Goal: Communication & Community: Answer question/provide support

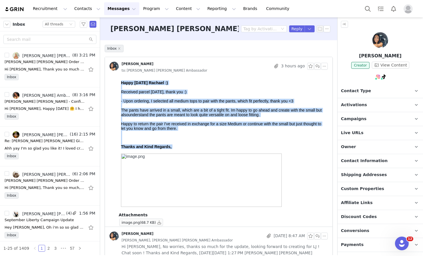
drag, startPoint x: 182, startPoint y: 149, endPoint x: 121, endPoint y: 78, distance: 93.7
click at [121, 78] on html "Happy Monday Rachael :) Received parcel on Saturday, thank you :) - Upon orderi…" at bounding box center [223, 145] width 209 height 134
click at [160, 128] on span "Happy to return the pair I've received in exchange for a size Medium or continu…" at bounding box center [221, 126] width 200 height 9
drag, startPoint x: 182, startPoint y: 151, endPoint x: 121, endPoint y: 79, distance: 94.9
click at [121, 79] on html "Happy Monday Rachael :) Received parcel on Saturday, thank you :) - Upon orderi…" at bounding box center [223, 145] width 209 height 134
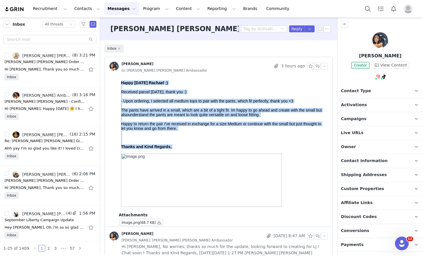
copy div "Happy Monday Rachael :) Received parcel on Saturday, thank you :) - Upon orderi…"
click at [188, 148] on div "Thanks and Kind Regards," at bounding box center [223, 147] width 204 height 5
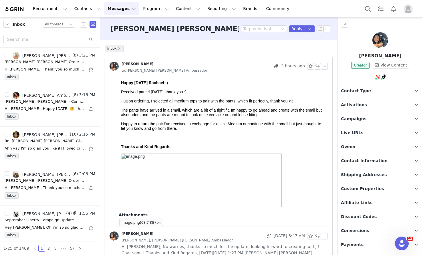
drag, startPoint x: 180, startPoint y: 147, endPoint x: 122, endPoint y: 78, distance: 90.5
click at [122, 78] on html "Happy Monday Rachael :) Received parcel on Saturday, thank you :) - Upon orderi…" at bounding box center [223, 145] width 209 height 134
copy div "Happy Monday Rachael :) Received parcel on Saturday, thank you :) - Upon orderi…"
click at [314, 66] on button "button" at bounding box center [317, 66] width 7 height 7
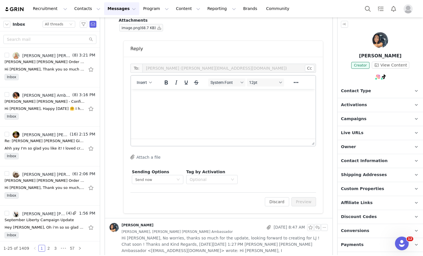
click at [272, 105] on html at bounding box center [223, 96] width 184 height 15
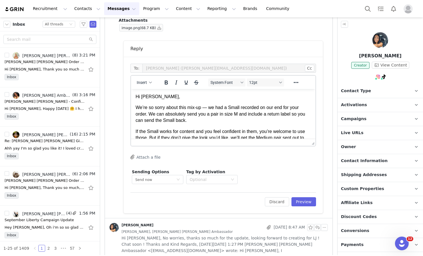
click at [208, 108] on p "We’re so sorry about this mix-up — we had a Small recorded on our end for your …" at bounding box center [223, 114] width 175 height 19
click at [136, 105] on p "We’re so sorry about this mix-up. We had a Small recorded on our end for your o…" at bounding box center [223, 114] width 175 height 19
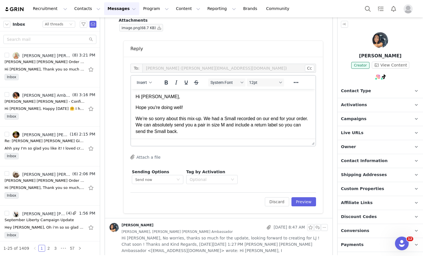
click at [204, 109] on p "Hope you're doing well!" at bounding box center [223, 108] width 175 height 6
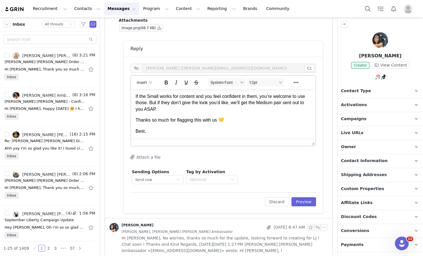
scroll to position [46, 0]
click at [177, 107] on p "If the Small works for content and you feel confident in them, you’re welcome t…" at bounding box center [223, 102] width 175 height 19
click at [234, 121] on p "Thanks so much for flagging this with us 💛" at bounding box center [223, 120] width 175 height 6
click at [174, 132] on p "Best," at bounding box center [223, 131] width 175 height 6
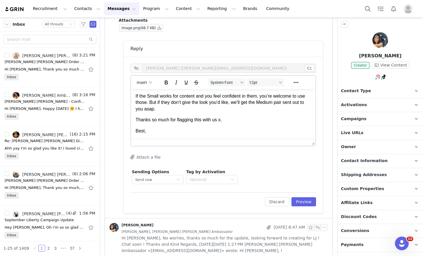
scroll to position [53, 0]
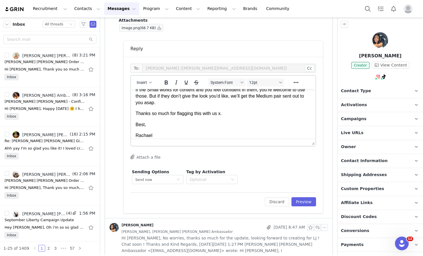
click at [232, 115] on p "Thanks so much for flagging this with us x." at bounding box center [223, 114] width 175 height 6
click at [145, 127] on p "Best," at bounding box center [223, 125] width 175 height 6
click at [296, 205] on button "Preview" at bounding box center [303, 202] width 25 height 9
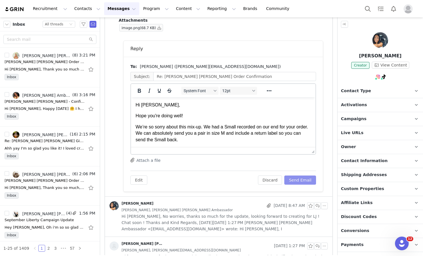
scroll to position [0, 0]
click at [294, 177] on button "Send Email" at bounding box center [300, 180] width 32 height 9
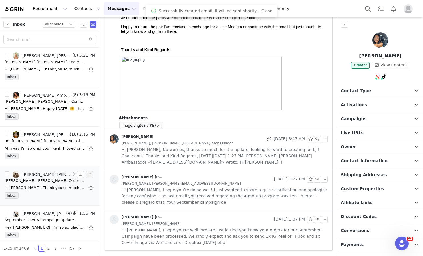
scroll to position [97, 0]
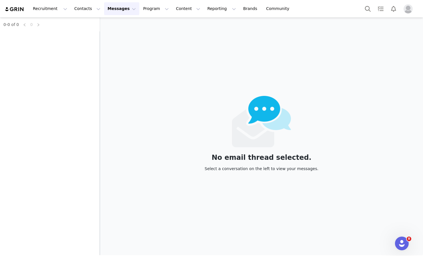
click at [124, 10] on button "Messages Messages" at bounding box center [121, 8] width 35 height 13
click at [122, 30] on link "Dashboard" at bounding box center [120, 25] width 45 height 11
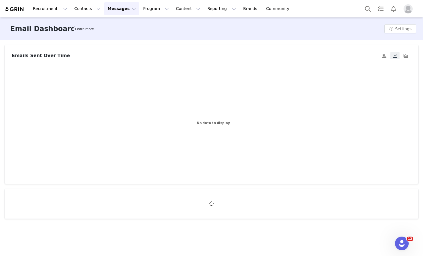
click at [113, 10] on button "Messages Messages" at bounding box center [121, 8] width 35 height 13
click at [113, 37] on div "Inbox" at bounding box center [120, 36] width 38 height 6
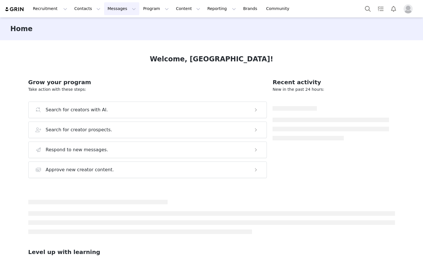
click at [125, 11] on button "Messages Messages" at bounding box center [121, 8] width 35 height 13
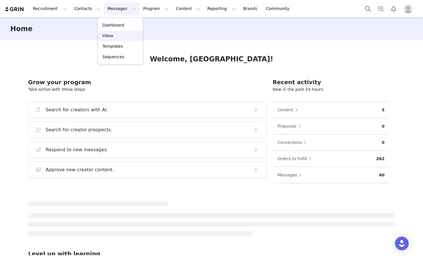
click at [131, 39] on div "Inbox" at bounding box center [120, 36] width 38 height 6
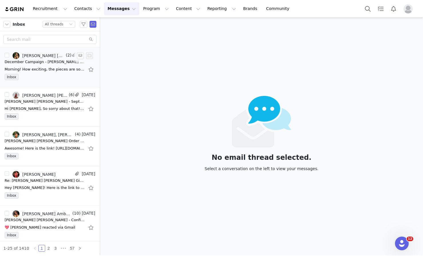
drag, startPoint x: 8, startPoint y: 65, endPoint x: 20, endPoint y: 67, distance: 12.3
click at [8, 65] on div "Morning! How exciting, the pieces are so cute! Am I able to please select the -…" at bounding box center [50, 69] width 91 height 9
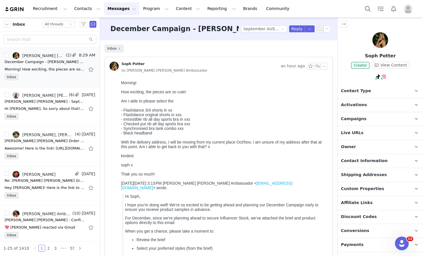
click at [177, 157] on div "kindest" at bounding box center [223, 156] width 204 height 5
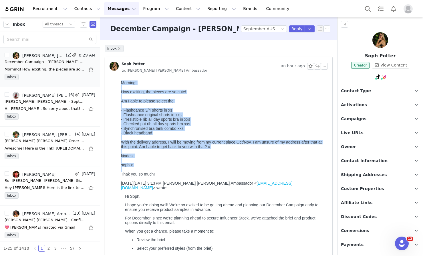
drag, startPoint x: 138, startPoint y: 168, endPoint x: 115, endPoint y: 81, distance: 89.6
click at [119, 81] on html "Morning! How exciting, the pieces are so cute! Am I able to please select the -…" at bounding box center [223, 216] width 209 height 277
copy div "Morning! How exciting, the pieces are so cute! Am I able to please select the -…"
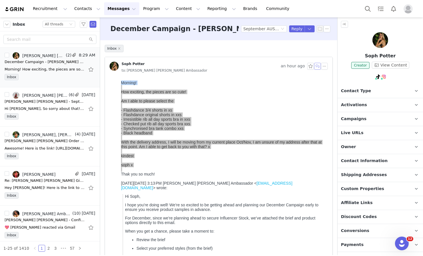
click at [314, 65] on button "button" at bounding box center [317, 66] width 7 height 7
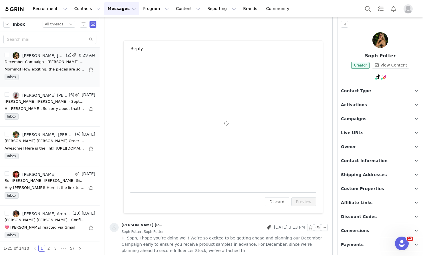
click at [201, 126] on div "To: [PERSON_NAME] ([EMAIL_ADDRESS][DOMAIN_NAME]) Cc Cc: Attach a file Sending O…" at bounding box center [223, 125] width 186 height 122
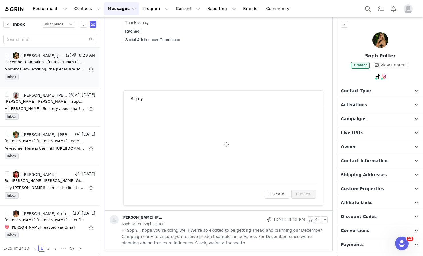
click at [175, 130] on div "To: [PERSON_NAME] ([EMAIL_ADDRESS][DOMAIN_NAME]) Cc Cc: Attach a file Sending O…" at bounding box center [223, 146] width 186 height 64
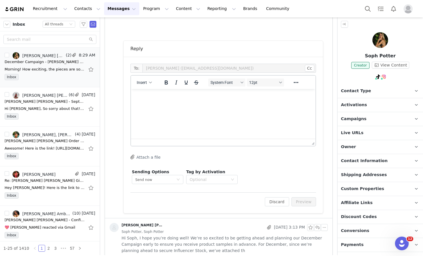
click at [160, 105] on html at bounding box center [223, 96] width 184 height 15
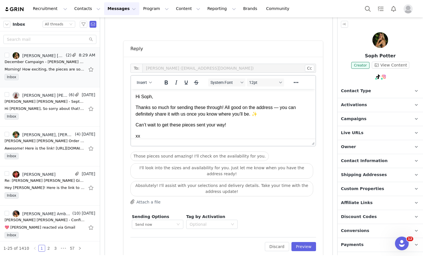
click at [281, 107] on p "Thanks so much for sending these through! All good on the address — you can def…" at bounding box center [223, 111] width 175 height 13
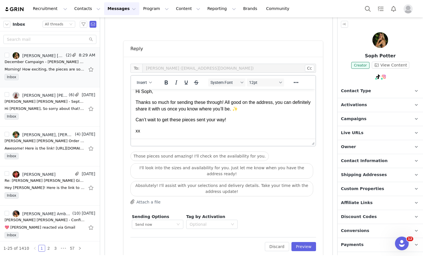
click at [240, 121] on p "Can’t wait to get these pieces sent your way!" at bounding box center [223, 120] width 175 height 6
click at [149, 133] on p "xx" at bounding box center [223, 131] width 175 height 6
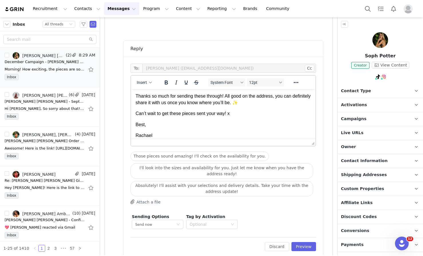
scroll to position [0, 0]
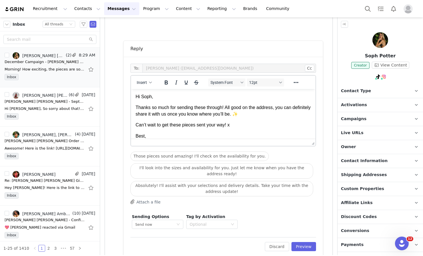
click at [268, 118] on body "Hi Soph, Thanks so much for sending these through! All good on the address, you…" at bounding box center [223, 122] width 175 height 57
click at [265, 114] on p "Thanks so much for sending these through! All good on the address, you can defi…" at bounding box center [223, 111] width 175 height 13
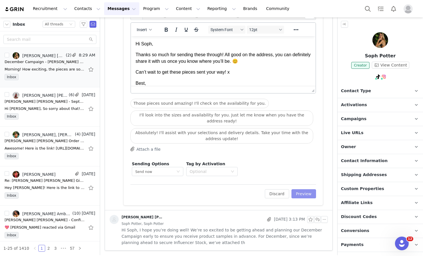
click at [302, 196] on button "Preview" at bounding box center [303, 194] width 25 height 9
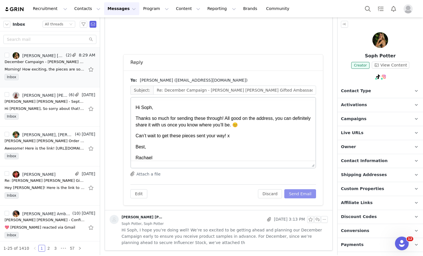
scroll to position [0, 0]
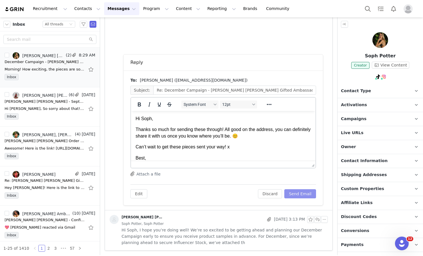
click at [294, 196] on button "Send Email" at bounding box center [300, 194] width 32 height 9
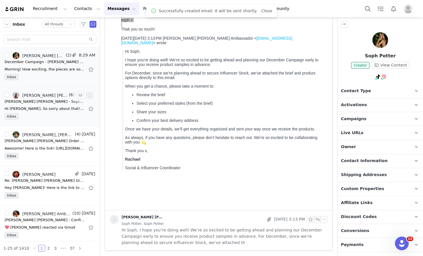
click at [33, 101] on div "[PERSON_NAME] [PERSON_NAME] - September Liberty Campaign" at bounding box center [45, 102] width 80 height 6
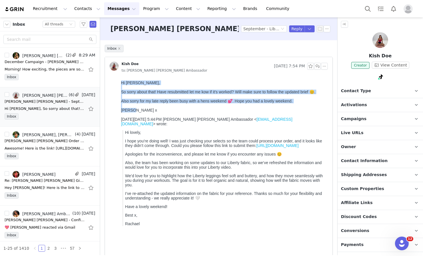
drag, startPoint x: 136, startPoint y: 116, endPoint x: 118, endPoint y: 81, distance: 39.1
click at [119, 81] on html "Hi [PERSON_NAME], So sorry about that! Have resubmitted let me kow if it's work…" at bounding box center [223, 172] width 209 height 189
copy div "Hi [PERSON_NAME], So sorry about that! Have resubmitted let me kow if it's work…"
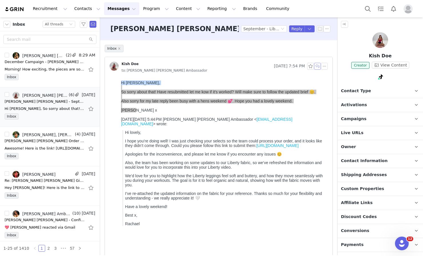
click at [314, 67] on button "button" at bounding box center [317, 66] width 7 height 7
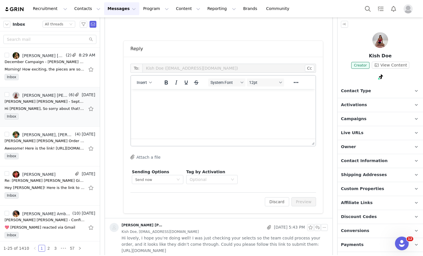
click at [195, 105] on html at bounding box center [223, 96] width 184 height 15
paste body "Rich Text Area. Press ALT-0 for help."
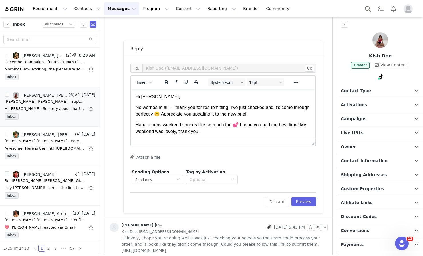
click at [173, 107] on p "No worries at all — thank you for resubmitting! I’ve just checked and it’s come…" at bounding box center [223, 111] width 175 height 13
click at [178, 114] on p "No worries at all, thank you for resubmitting! I’ve just checked and it’s come …" at bounding box center [223, 111] width 175 height 13
click at [266, 116] on p "No worries at all, thank you for resubmitting! I’ve just checked and it’s come …" at bounding box center [223, 111] width 175 height 13
drag, startPoint x: 265, startPoint y: 113, endPoint x: 174, endPoint y: 112, distance: 90.6
click at [174, 112] on p "No worries at all, thank you for resubmitting! I’ve just checked and it’s come …" at bounding box center [223, 111] width 175 height 13
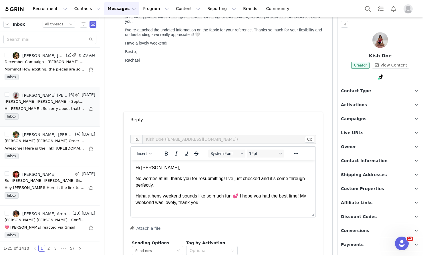
scroll to position [240, 0]
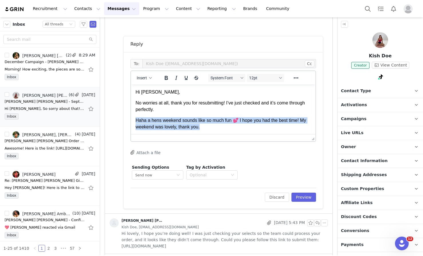
drag, startPoint x: 210, startPoint y: 127, endPoint x: 136, endPoint y: 119, distance: 75.1
click at [136, 119] on p "Haha a hens weekend sounds like so much fun 💕 I hope you had the best time! My …" at bounding box center [223, 124] width 175 height 13
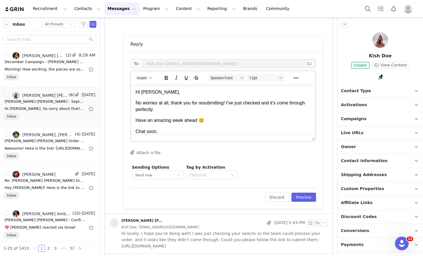
click at [156, 132] on p "Chat soon, [PERSON_NAME]" at bounding box center [223, 135] width 175 height 13
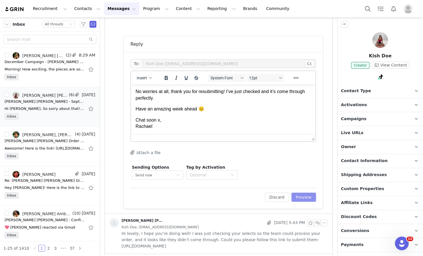
click at [292, 195] on button "Preview" at bounding box center [303, 197] width 25 height 9
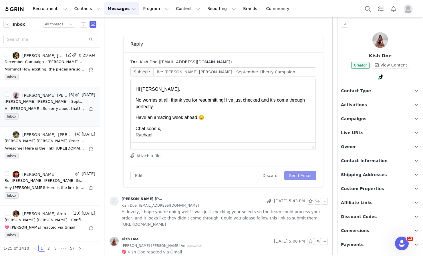
scroll to position [0, 0]
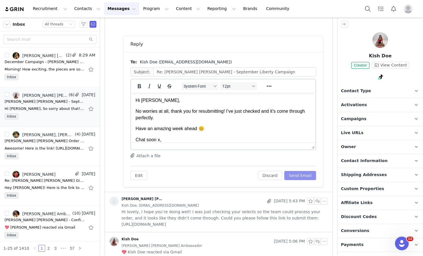
click at [296, 176] on button "Send Email" at bounding box center [300, 175] width 32 height 9
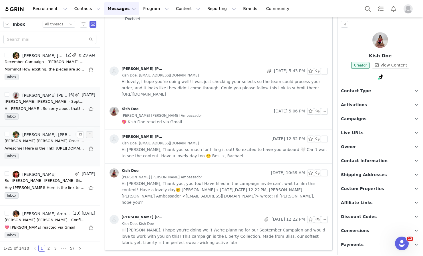
scroll to position [199, 0]
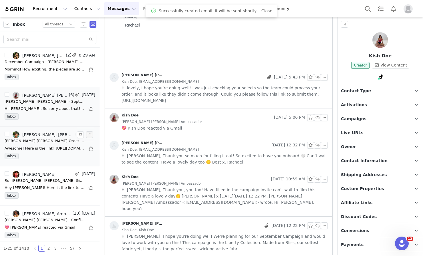
click at [27, 150] on div "Awesome! Here is the link! [URL][DOMAIN_NAME] Let me know if you want anything …" at bounding box center [45, 149] width 80 height 6
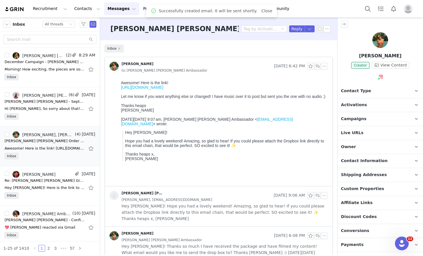
scroll to position [0, 0]
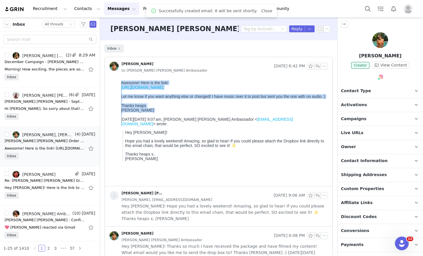
drag, startPoint x: 138, startPoint y: 123, endPoint x: 110, endPoint y: 75, distance: 54.8
click at [119, 78] on html "Awesome! Here is the link! [URL][DOMAIN_NAME] Let me know if you want anything …" at bounding box center [223, 132] width 209 height 108
copy body "Awesome! Here is the link! [URL][DOMAIN_NAME] Let me know if you want anything …"
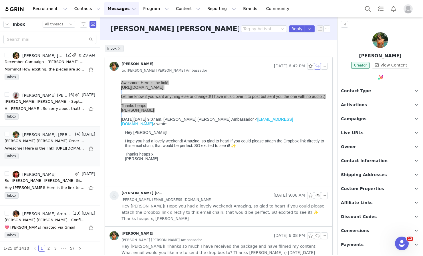
click at [315, 69] on button "button" at bounding box center [317, 66] width 7 height 7
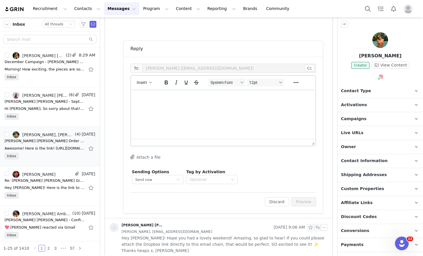
click at [239, 105] on html at bounding box center [223, 96] width 184 height 15
paste body "Rich Text Area. Press ALT-0 for help."
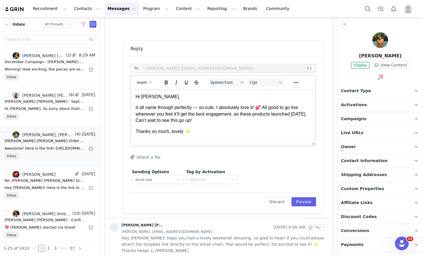
click at [198, 109] on p "It all came through perfectly — so cute, I absolutely love it! 💕 All good to go…" at bounding box center [223, 114] width 175 height 19
click at [219, 109] on p "It all came through perfectly - so cute, I absolutely love it! 💕 All good to go…" at bounding box center [223, 114] width 175 height 19
click at [257, 108] on p "It all came through perfectly - so cute, absolutely love it! 💕 All good to go l…" at bounding box center [223, 114] width 175 height 19
click at [214, 120] on p "It all came through perfectly - so cute, absolutely love it! All good to go liv…" at bounding box center [223, 114] width 175 height 19
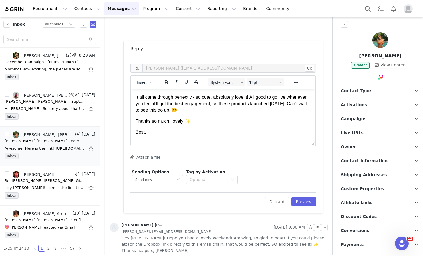
scroll to position [11, 0]
click at [192, 123] on p "Thanks so much, lovely ✨" at bounding box center [223, 120] width 175 height 6
click at [172, 134] on p "Best," at bounding box center [223, 131] width 175 height 6
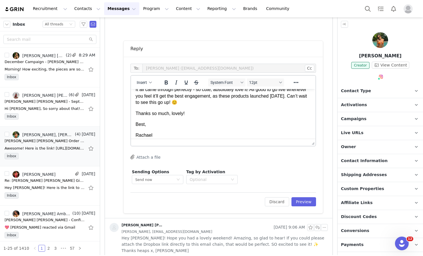
click at [144, 124] on p "Best," at bounding box center [223, 125] width 175 height 6
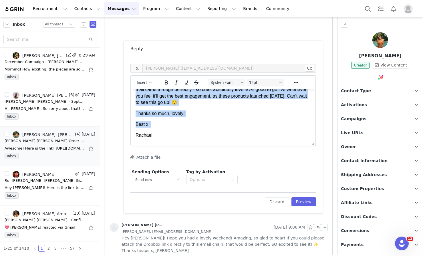
scroll to position [0, 0]
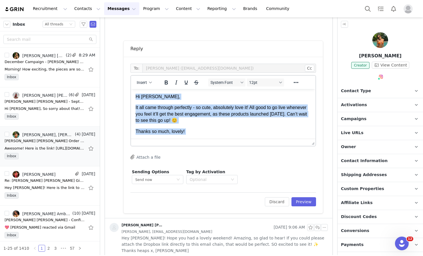
drag, startPoint x: 158, startPoint y: 131, endPoint x: 111, endPoint y: 70, distance: 77.2
click at [131, 89] on html "Hi [PERSON_NAME], It all came through perfectly - so cute, absolutely love it! …" at bounding box center [223, 125] width 184 height 72
drag, startPoint x: 161, startPoint y: 134, endPoint x: 128, endPoint y: 74, distance: 69.0
click at [131, 89] on html "Hi [PERSON_NAME], It all came through perfectly - so cute, absolutely love it! …" at bounding box center [223, 125] width 184 height 72
copy body "Hi [PERSON_NAME], It all came through perfectly - so cute, absolutely love it! …"
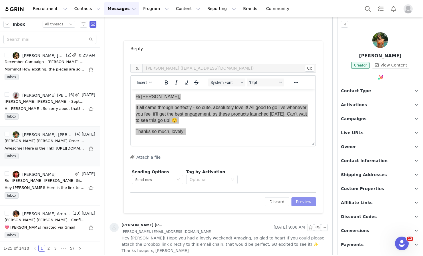
click at [297, 202] on button "Preview" at bounding box center [303, 202] width 25 height 9
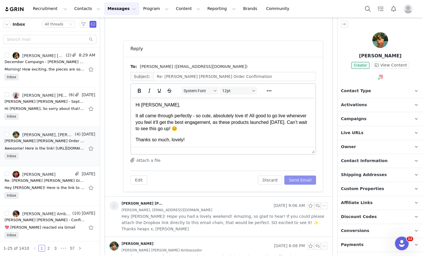
click at [294, 178] on button "Send Email" at bounding box center [300, 180] width 32 height 9
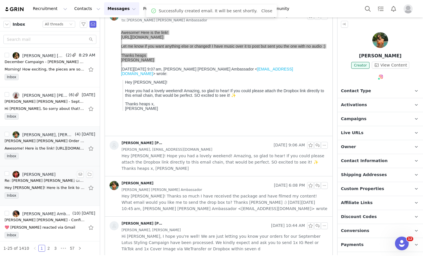
click at [39, 182] on div "Re: [PERSON_NAME] [PERSON_NAME] Gifted Ambassador Program - September Campaign" at bounding box center [45, 181] width 80 height 6
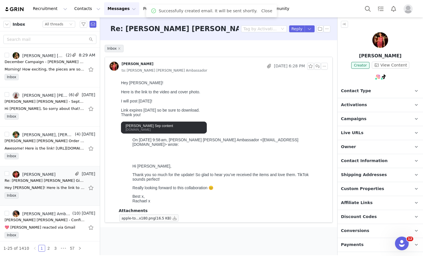
scroll to position [0, 0]
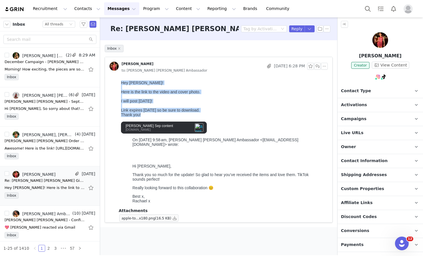
drag, startPoint x: 145, startPoint y: 115, endPoint x: 109, endPoint y: 83, distance: 48.0
click at [119, 83] on html "Hey [PERSON_NAME]! Here is the link to the video and cover photo. I will post […" at bounding box center [223, 143] width 209 height 130
copy body "Hey [PERSON_NAME]! Here is the link to the video and cover photo. I will post […"
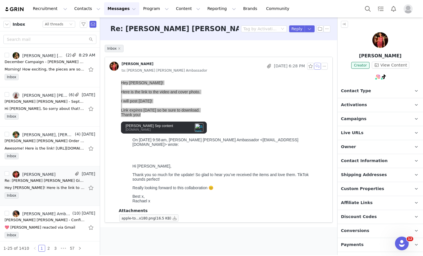
click at [316, 68] on button "button" at bounding box center [317, 66] width 7 height 7
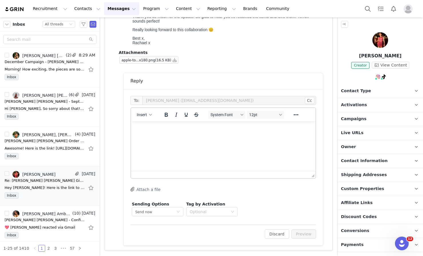
click at [212, 137] on html at bounding box center [223, 129] width 184 height 15
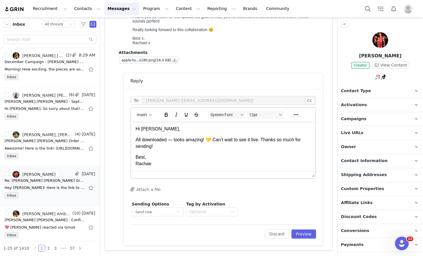
click at [172, 140] on p "All downloaded — looks amazing! 💛 Can’t wait to see it live. Thanks so much for…" at bounding box center [223, 143] width 175 height 13
click at [199, 140] on p "All downloaded, looks amazing! 💛 Can’t wait to see it live. Thanks so much for …" at bounding box center [223, 143] width 175 height 13
click at [197, 147] on p "All downloaded, looks amazing!!! 💛 Can’t wait to see it live. Thanks so much fo…" at bounding box center [223, 143] width 175 height 13
click at [212, 139] on p "All downloaded, looks amazing!!! 💛 Can’t wait to see it live. Thanks so much fo…" at bounding box center [223, 143] width 175 height 13
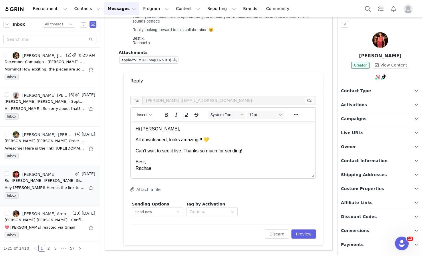
scroll to position [5, 0]
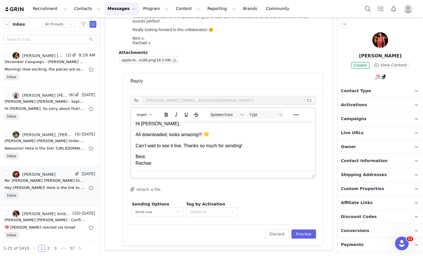
click at [145, 156] on p "Best, Rachae" at bounding box center [223, 160] width 175 height 13
click at [157, 161] on p "Best x, Rachae" at bounding box center [223, 160] width 175 height 13
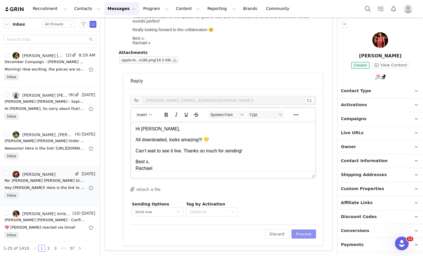
click at [291, 236] on button "Preview" at bounding box center [303, 234] width 25 height 9
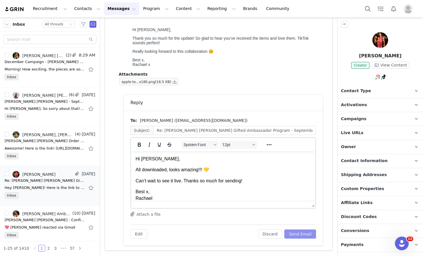
click at [296, 234] on button "Send Email" at bounding box center [300, 234] width 32 height 9
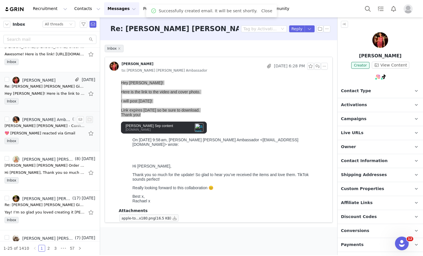
scroll to position [110, 0]
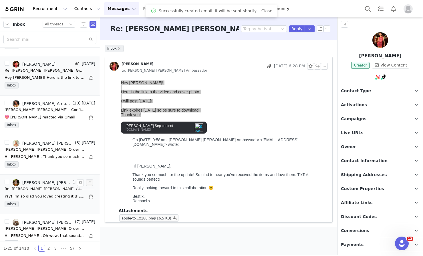
click at [37, 187] on div "Re: [PERSON_NAME] [PERSON_NAME] Gifted Ambassador Program - September Campaign" at bounding box center [45, 189] width 80 height 6
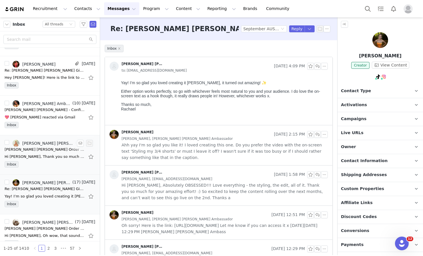
scroll to position [0, 0]
click at [40, 156] on div "Hi [PERSON_NAME], Thank you so much for the kind words, that means a lot! It’s …" at bounding box center [45, 157] width 80 height 6
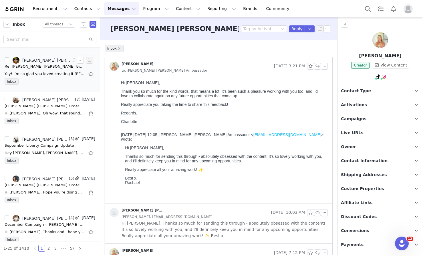
scroll to position [237, 0]
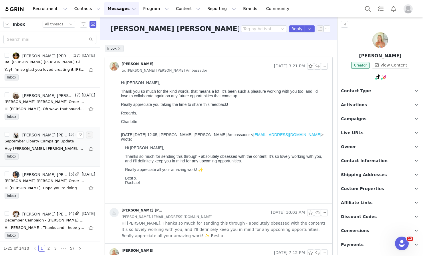
click at [51, 143] on div "September Liberty Campaign Update" at bounding box center [39, 142] width 69 height 6
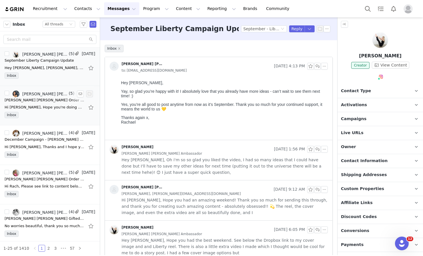
scroll to position [0, 0]
click at [47, 107] on div "Hi [PERSON_NAME], Hope you're doing well! We’re so sorry about this mix-up. We …" at bounding box center [45, 108] width 80 height 6
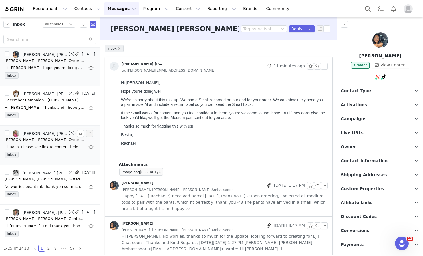
click at [56, 149] on div "Hi Rach, Please see link to content below [URL][DOMAIN_NAME] Thanks, [PERSON_NA…" at bounding box center [45, 147] width 80 height 6
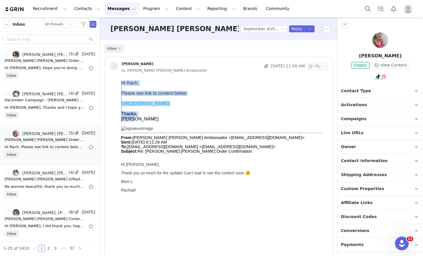
drag, startPoint x: 142, startPoint y: 118, endPoint x: 117, endPoint y: 78, distance: 48.1
click at [119, 78] on html "Hi Rach, Please see link to content below [URL][DOMAIN_NAME] Thanks, [PERSON_NA…" at bounding box center [223, 185] width 209 height 214
copy div "Hi Rach, Please see link to content below [URL][DOMAIN_NAME] Thanks, [PERSON_NA…"
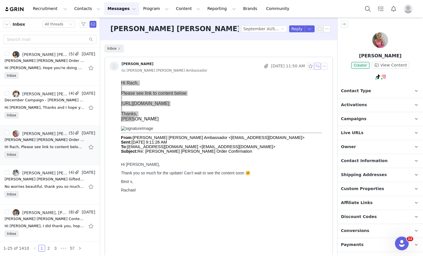
click at [314, 67] on button "button" at bounding box center [317, 66] width 7 height 7
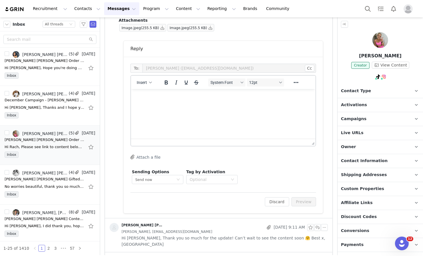
click at [240, 105] on html at bounding box center [223, 96] width 184 height 15
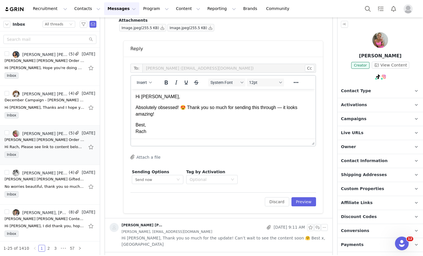
click at [283, 108] on p "Absolutely obsessed! 😍 Thank you so much for sending this through — it looks am…" at bounding box center [223, 111] width 175 height 13
click at [170, 114] on p "Absolutely obsessed! 😍 Thank you so much for sending this through, it looks ama…" at bounding box center [223, 111] width 175 height 13
click at [144, 125] on p "Best, Rach" at bounding box center [223, 128] width 175 height 13
click at [157, 130] on p "Best x, Rach" at bounding box center [223, 128] width 175 height 13
click at [297, 203] on button "Preview" at bounding box center [303, 202] width 25 height 9
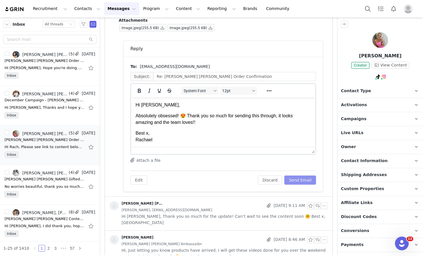
click at [288, 178] on button "Send Email" at bounding box center [300, 180] width 32 height 9
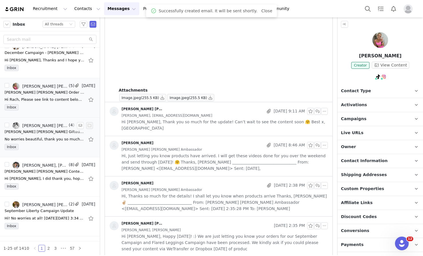
scroll to position [431, 0]
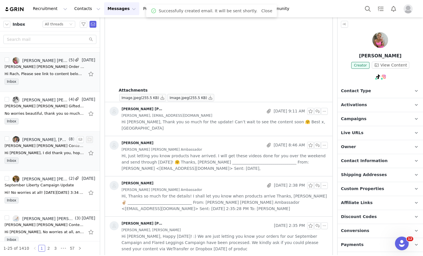
click at [40, 158] on div "Inbox" at bounding box center [50, 162] width 91 height 9
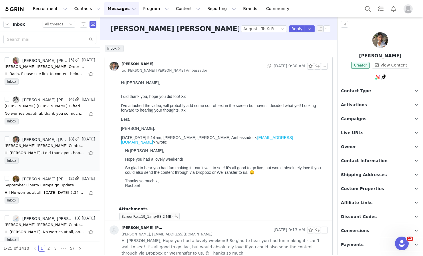
scroll to position [0, 0]
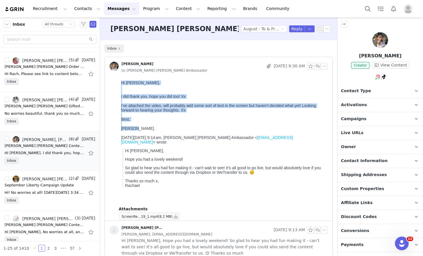
drag, startPoint x: 134, startPoint y: 129, endPoint x: 117, endPoint y: 81, distance: 51.4
click at [119, 81] on html "Hi [PERSON_NAME], I did thank you, hope you did too! Xx I’ve attached the video…" at bounding box center [223, 142] width 209 height 128
copy body "Hi [PERSON_NAME], I did thank you, hope you did too! Xx I’ve attached the video…"
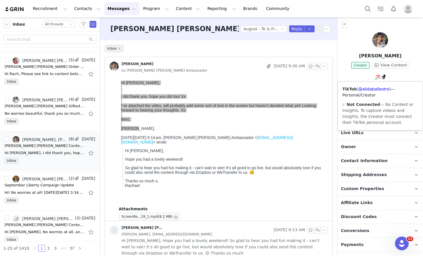
click at [379, 95] on div "TikTok ( @alidaballestro ) — Personal/Creator Not Connected — No Content or Ins…" at bounding box center [380, 106] width 85 height 49
click at [379, 91] on link "@alidaballestro" at bounding box center [373, 89] width 31 height 5
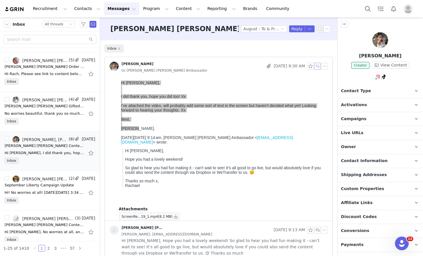
click at [314, 65] on button "button" at bounding box center [317, 66] width 7 height 7
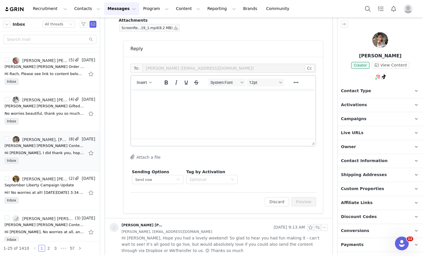
click at [223, 105] on html at bounding box center [223, 96] width 184 height 15
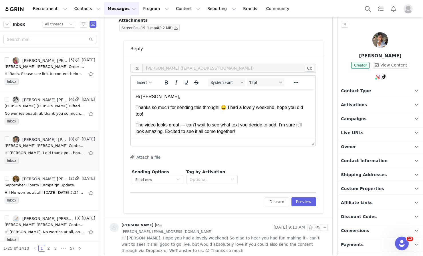
click at [226, 107] on p "Thanks so much for sending this through! 😄 I had a lovely weekend, hope you did…" at bounding box center [223, 111] width 175 height 13
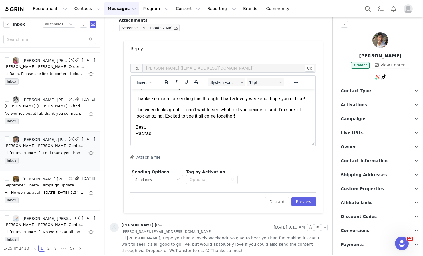
scroll to position [10, 0]
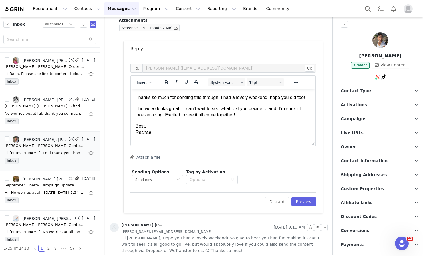
click at [184, 115] on p "The video looks great — can’t wait to see what text you decide to add, I’m sure…" at bounding box center [223, 112] width 175 height 13
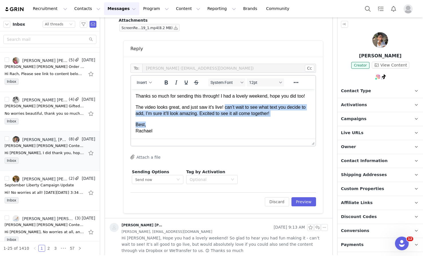
scroll to position [15, 0]
drag, startPoint x: 227, startPoint y: 115, endPoint x: 295, endPoint y: 118, distance: 68.4
click at [295, 117] on p "The video looks great, and just saw it's live! can’t wait to see what text you …" at bounding box center [223, 110] width 175 height 13
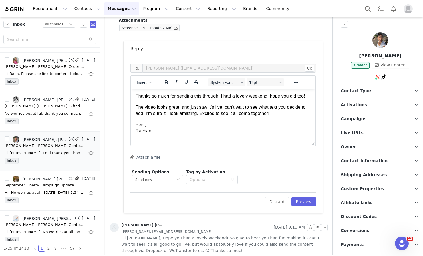
scroll to position [11, 0]
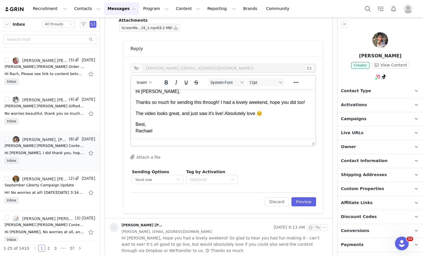
click at [142, 122] on p "Best, Rachael" at bounding box center [223, 128] width 175 height 13
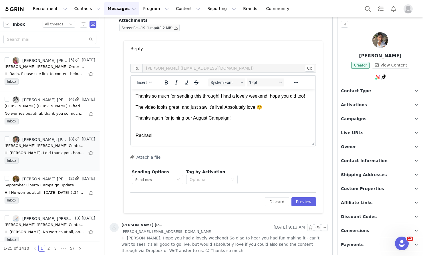
scroll to position [15, 0]
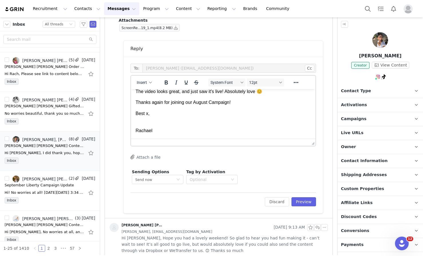
click at [168, 117] on body "Hi [PERSON_NAME], Thanks so much for sending this through! I had a lovely weeke…" at bounding box center [223, 101] width 175 height 68
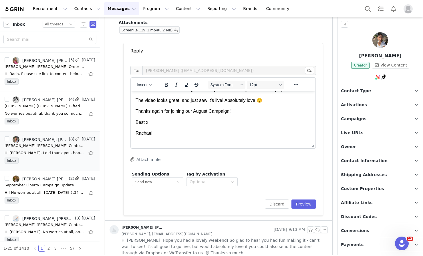
scroll to position [27, 0]
click at [242, 162] on div "Attach a file" at bounding box center [223, 160] width 186 height 6
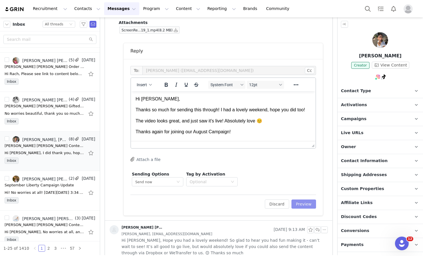
click at [297, 204] on button "Preview" at bounding box center [303, 204] width 25 height 9
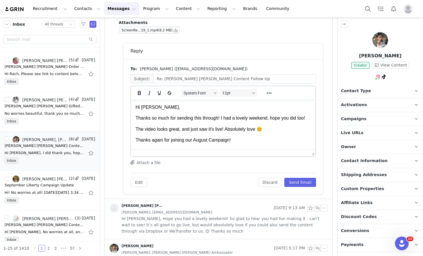
click at [294, 189] on div "To: [PERSON_NAME] ([EMAIL_ADDRESS][DOMAIN_NAME]) Subject: Re: [PERSON_NAME] [PE…" at bounding box center [223, 126] width 199 height 135
click at [293, 181] on button "Send Email" at bounding box center [300, 182] width 32 height 9
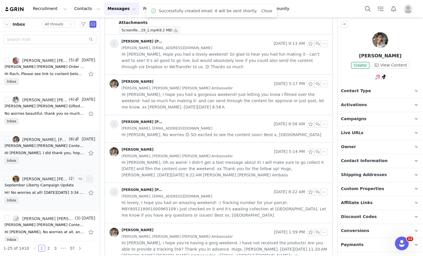
scroll to position [446, 0]
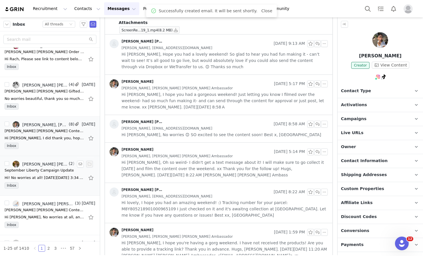
click at [46, 181] on div "Hi! No worries at all! [DATE][DATE] 3:34 pm, [PERSON_NAME] [PERSON_NAME] Ambass…" at bounding box center [45, 178] width 80 height 6
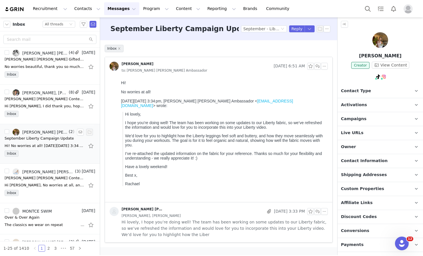
scroll to position [482, 0]
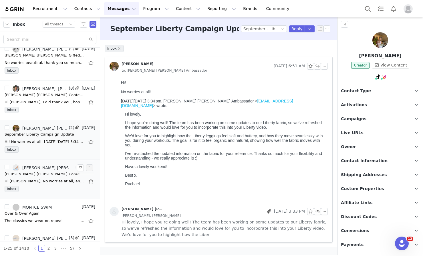
click at [51, 180] on div "Hi [PERSON_NAME], No worries at all, and thank you so much for sending this thr…" at bounding box center [45, 182] width 80 height 6
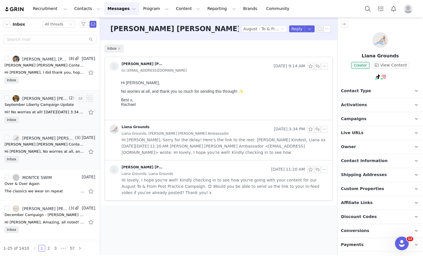
scroll to position [0, 0]
